Goal: Information Seeking & Learning: Learn about a topic

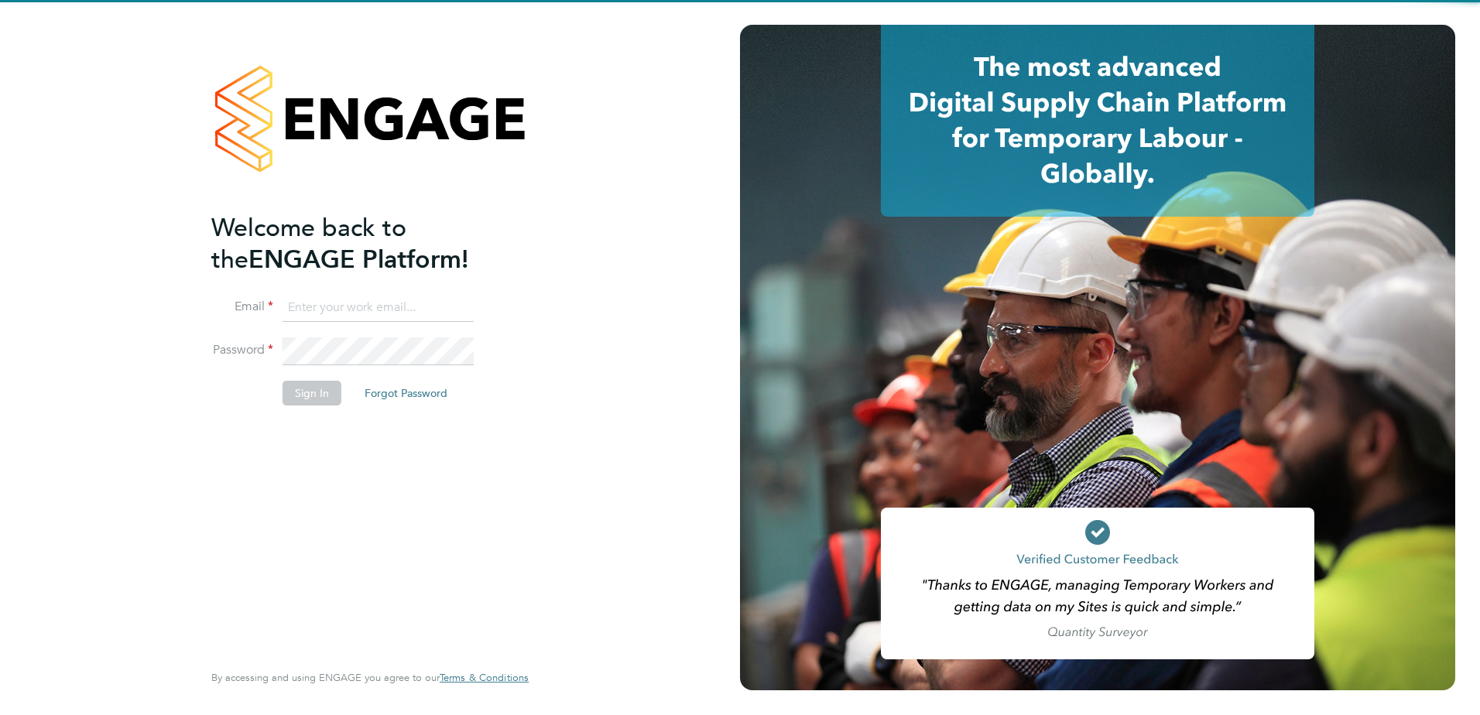
type input "lauren.morton@vistry.co.uk"
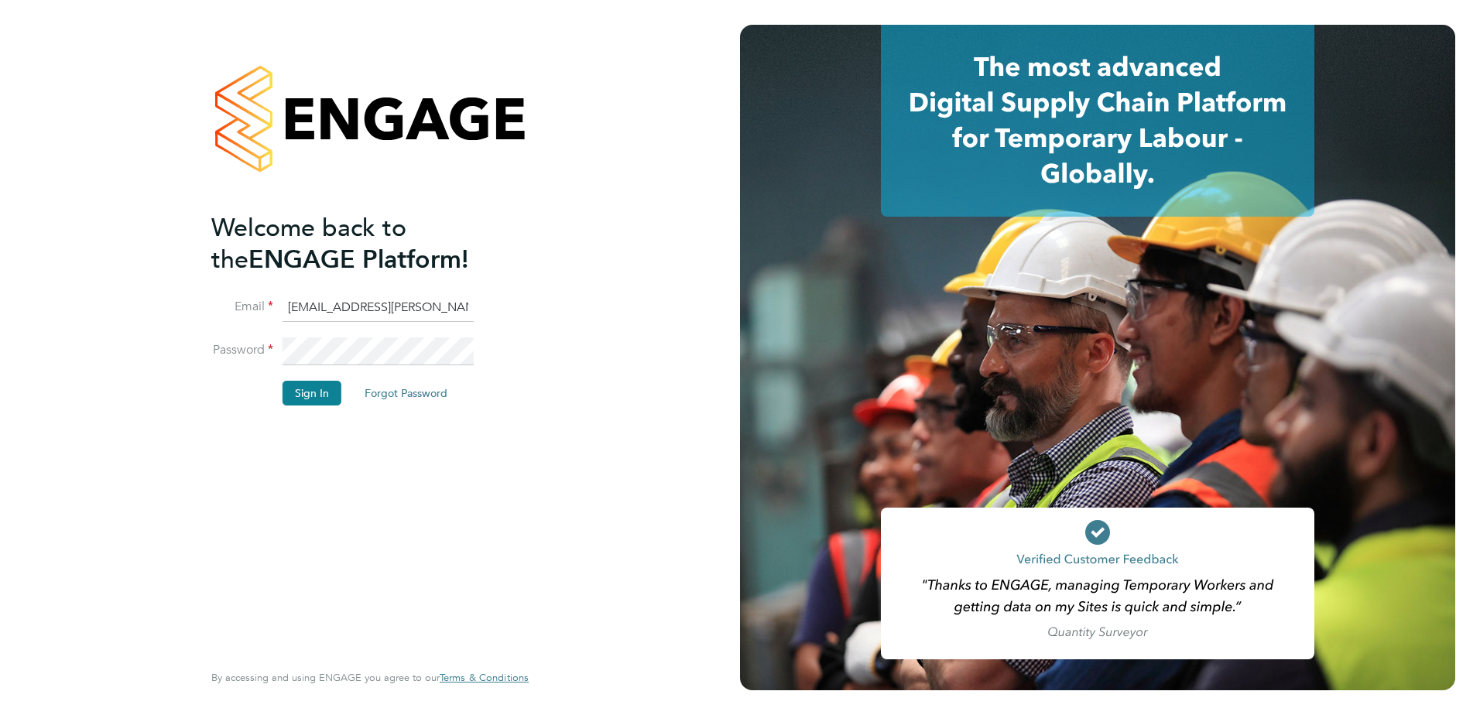
drag, startPoint x: 170, startPoint y: 593, endPoint x: 370, endPoint y: 405, distance: 274.9
click at [170, 592] on div "Welcome back to the ENGAGE Platform! Email lauren.morton@vistry.co.uk Password …" at bounding box center [370, 357] width 740 height 715
click at [311, 392] on button "Sign In" at bounding box center [312, 393] width 59 height 25
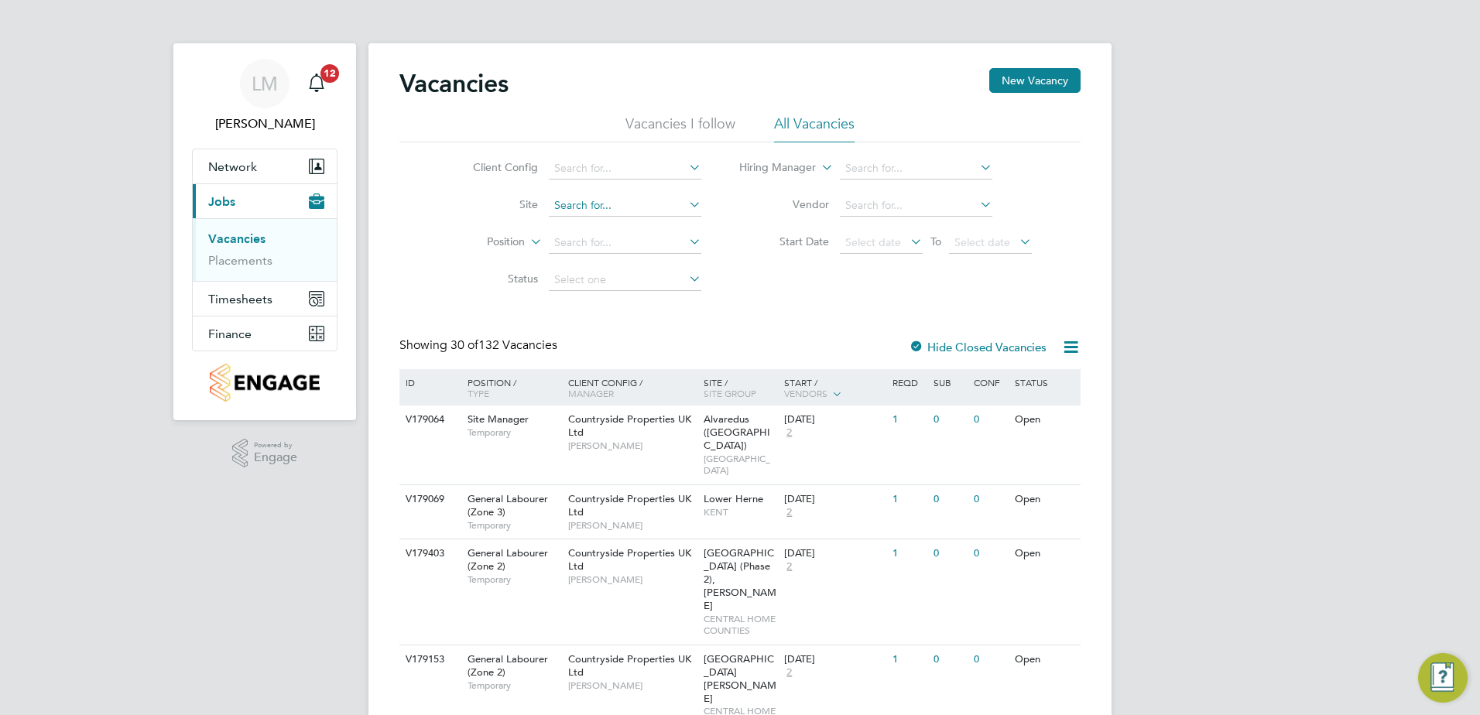
click at [615, 203] on input at bounding box center [625, 206] width 152 height 22
click at [668, 229] on b "Corby" at bounding box center [683, 226] width 31 height 13
type input "[GEOGRAPHIC_DATA], [GEOGRAPHIC_DATA]"
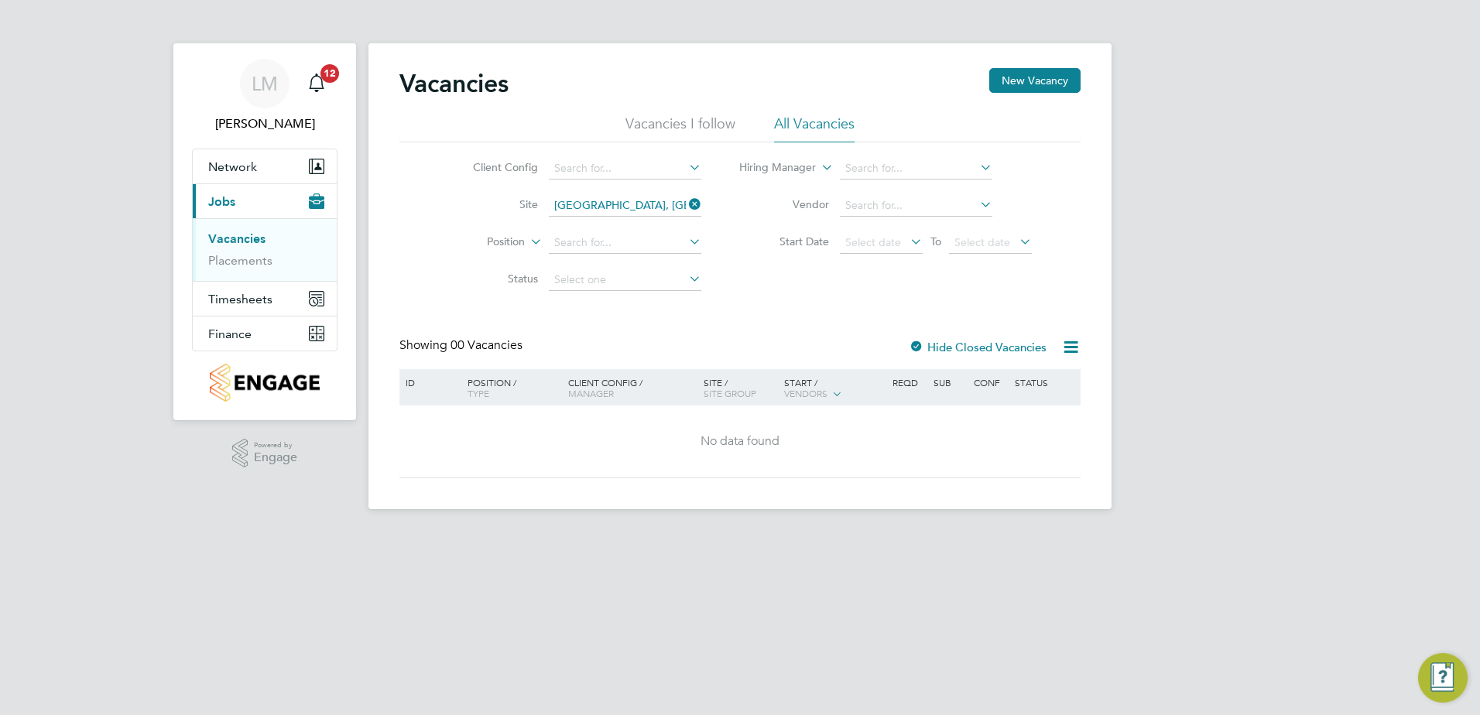
click at [982, 346] on label "Hide Closed Vacancies" at bounding box center [978, 347] width 138 height 15
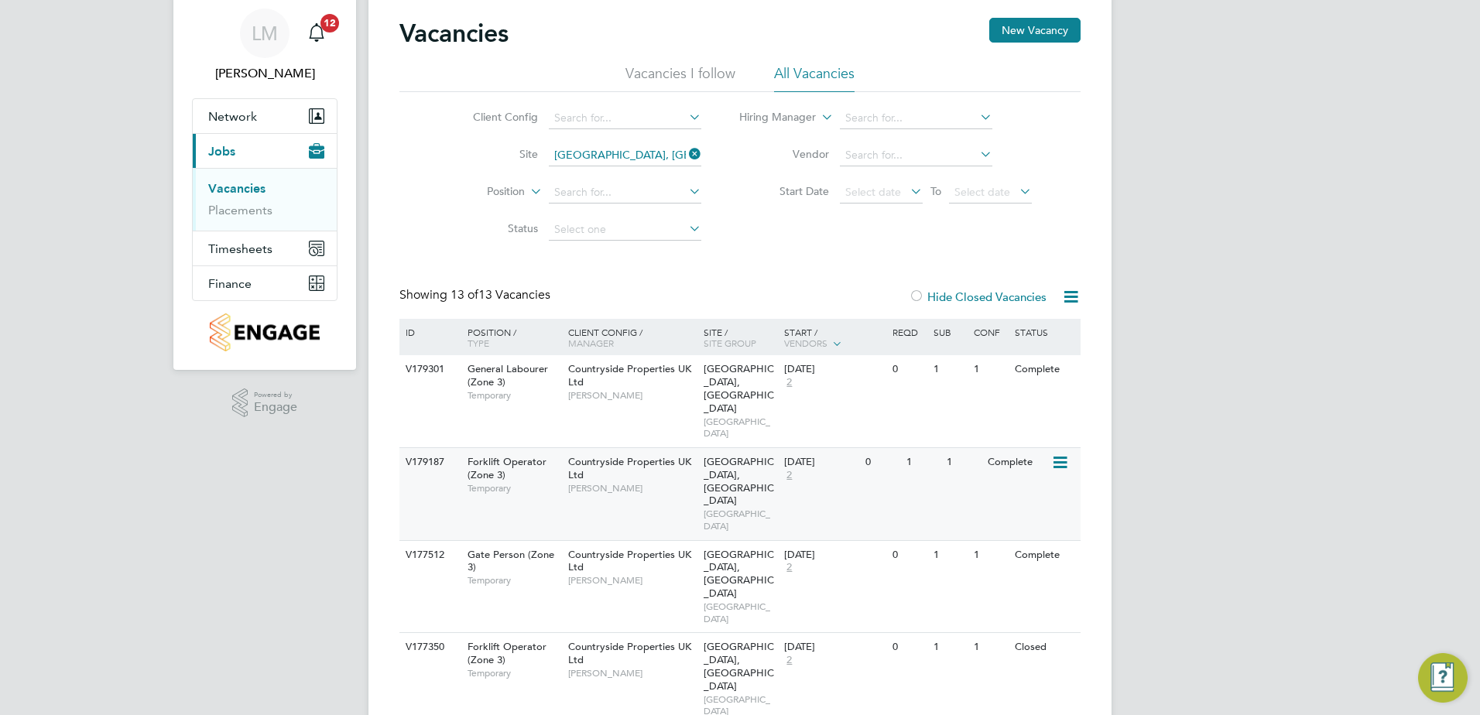
scroll to position [77, 0]
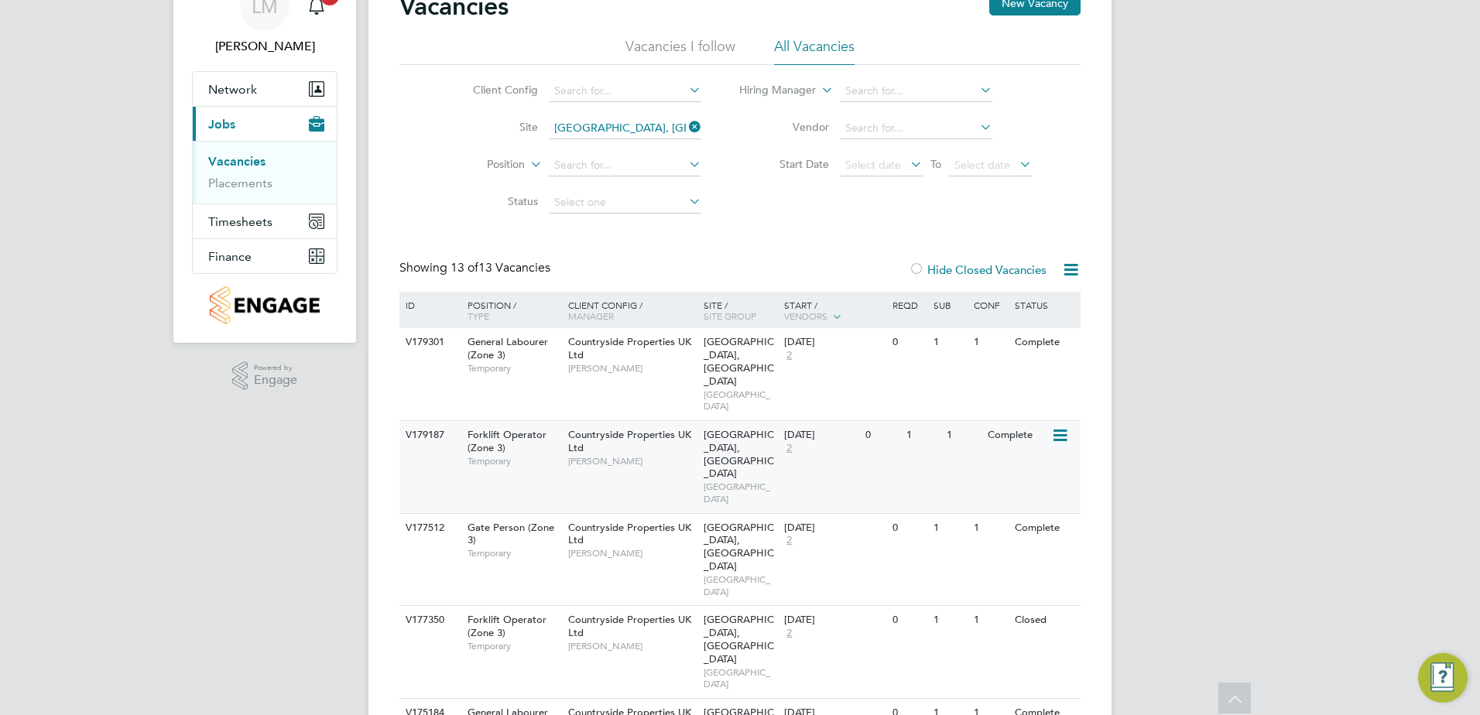
click at [457, 421] on div "Forklift Operator (Zone 3) Temporary" at bounding box center [510, 447] width 108 height 53
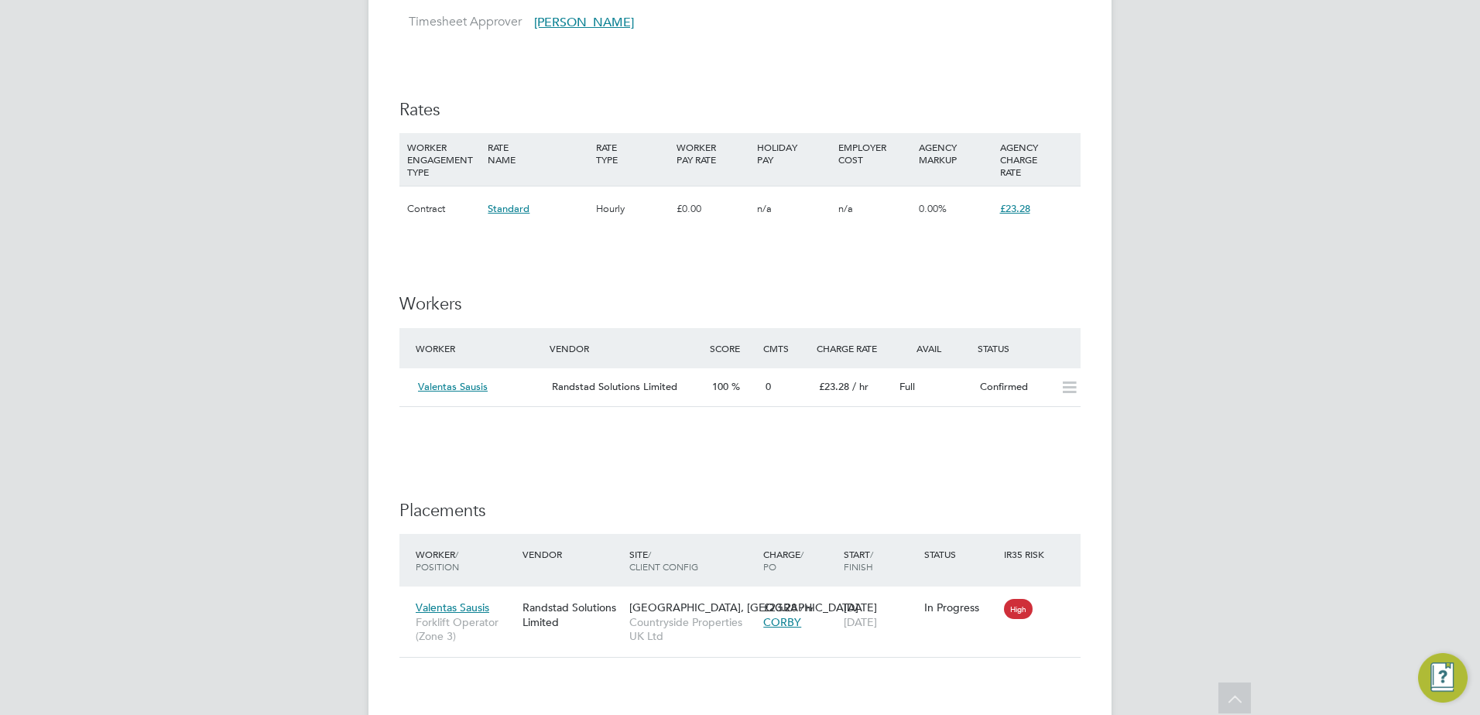
scroll to position [1006, 0]
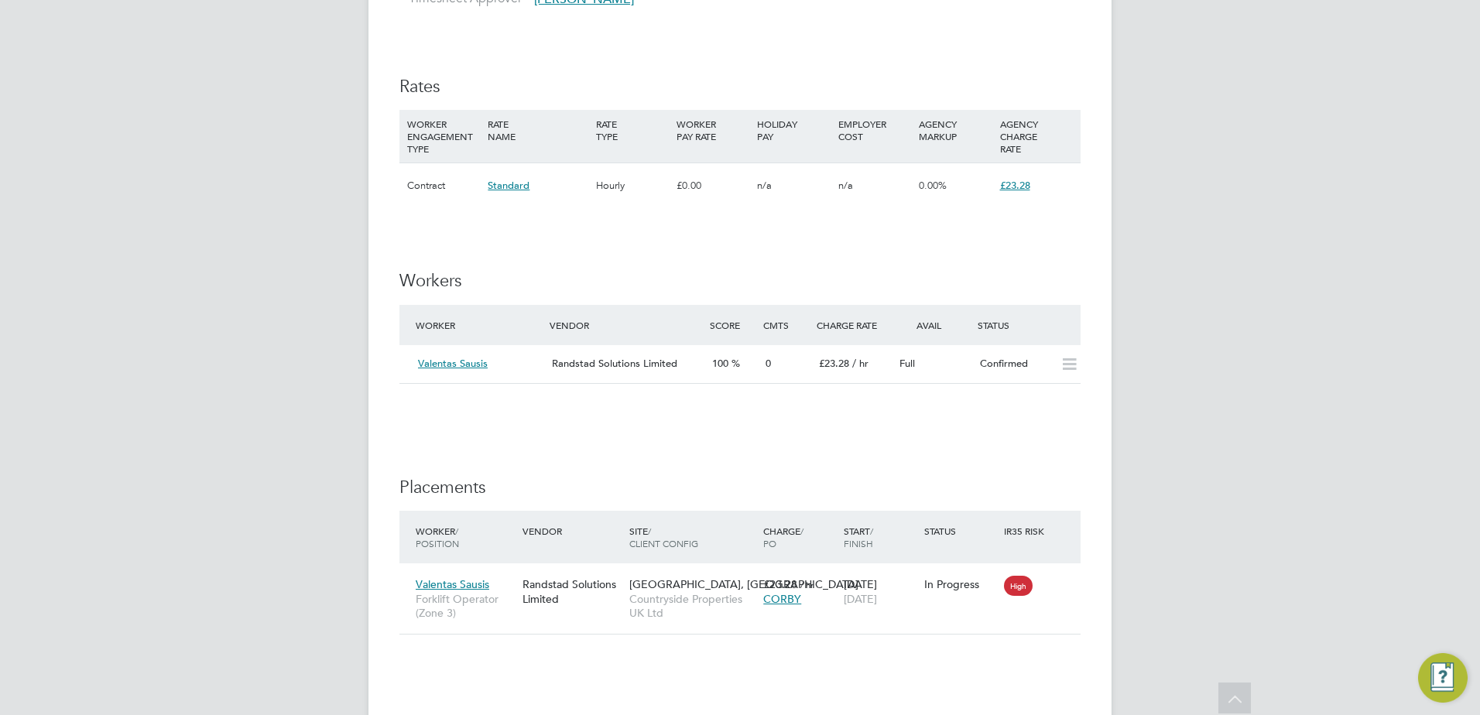
drag, startPoint x: 568, startPoint y: 417, endPoint x: 581, endPoint y: 464, distance: 48.1
click at [568, 417] on div "IR35 Determination IR35 Status Inside IR35 Edit Status Status Determination Sta…" at bounding box center [739, 156] width 681 height 1666
click at [635, 445] on div "IR35 Determination IR35 Status Inside IR35 Edit Status Status Determination Sta…" at bounding box center [739, 156] width 681 height 1666
drag, startPoint x: 1032, startPoint y: 252, endPoint x: 1010, endPoint y: 238, distance: 25.4
click at [1031, 251] on div "IR35 Determination IR35 Status Inside IR35 Edit Status Status Determination Sta…" at bounding box center [739, 156] width 681 height 1666
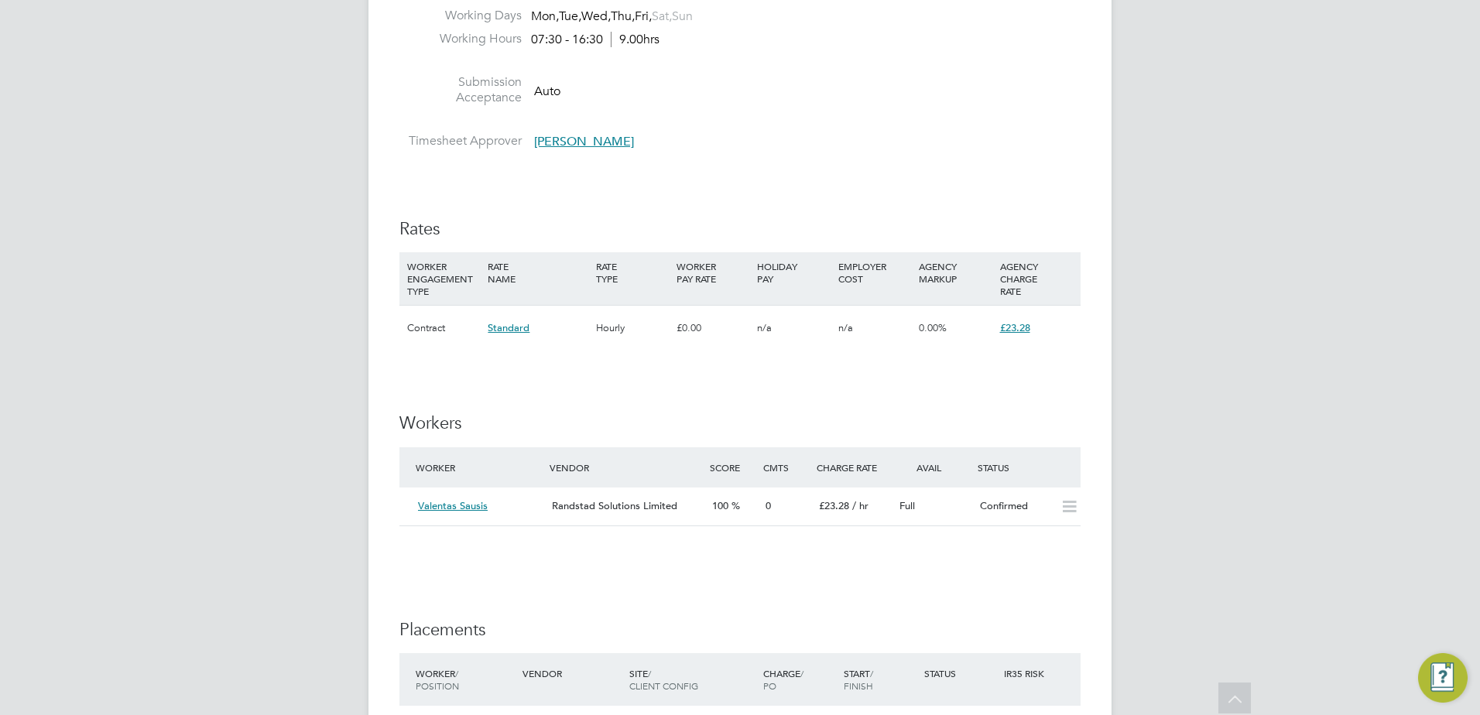
scroll to position [619, 0]
